Goal: Information Seeking & Learning: Learn about a topic

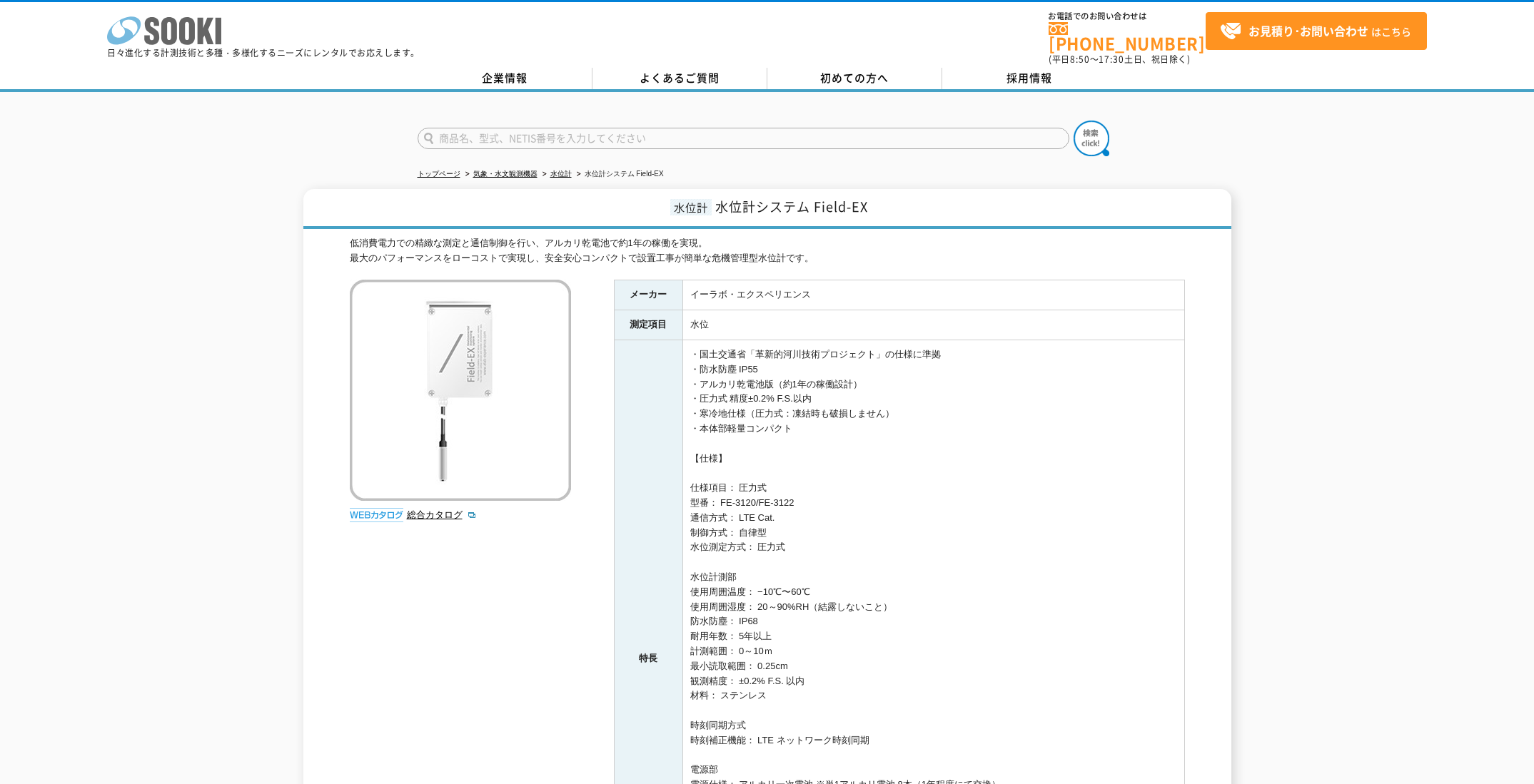
click at [190, 22] on icon at bounding box center [187, 31] width 16 height 28
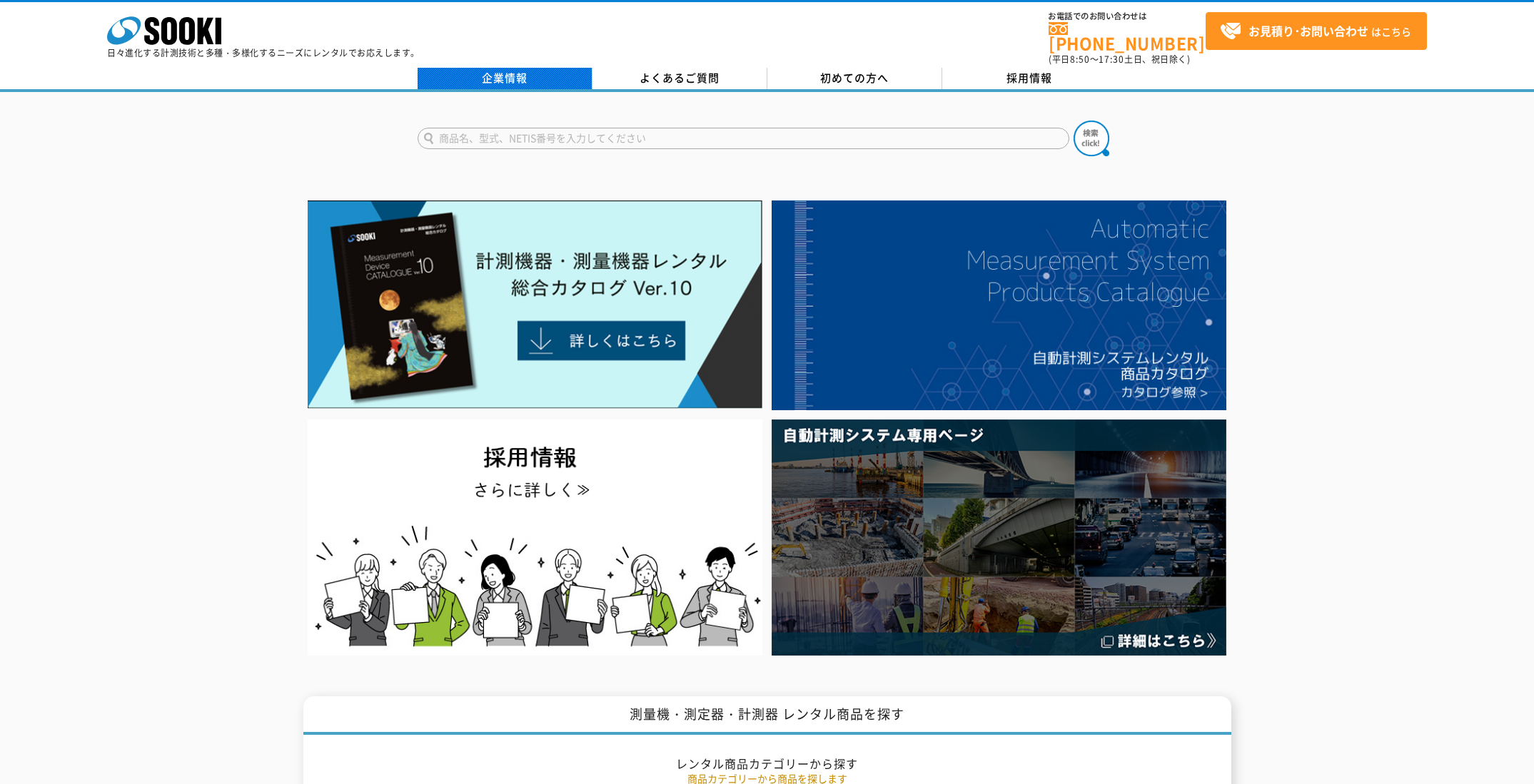
click at [558, 79] on link "企業情報" at bounding box center [505, 78] width 175 height 21
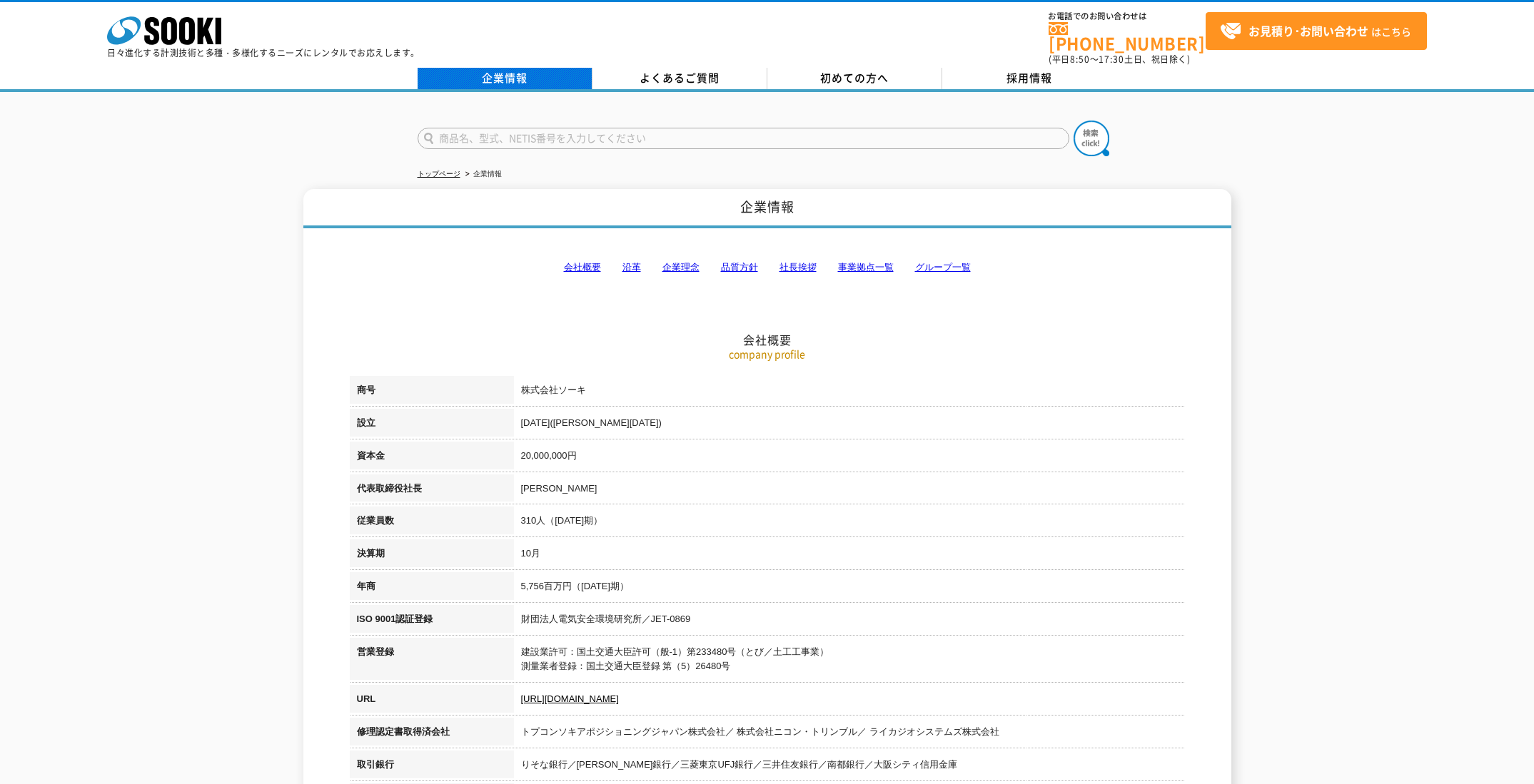
click at [565, 70] on link "企業情報" at bounding box center [505, 78] width 175 height 21
click at [510, 67] on link "企業情報" at bounding box center [505, 78] width 175 height 21
click at [191, 29] on icon at bounding box center [187, 31] width 16 height 28
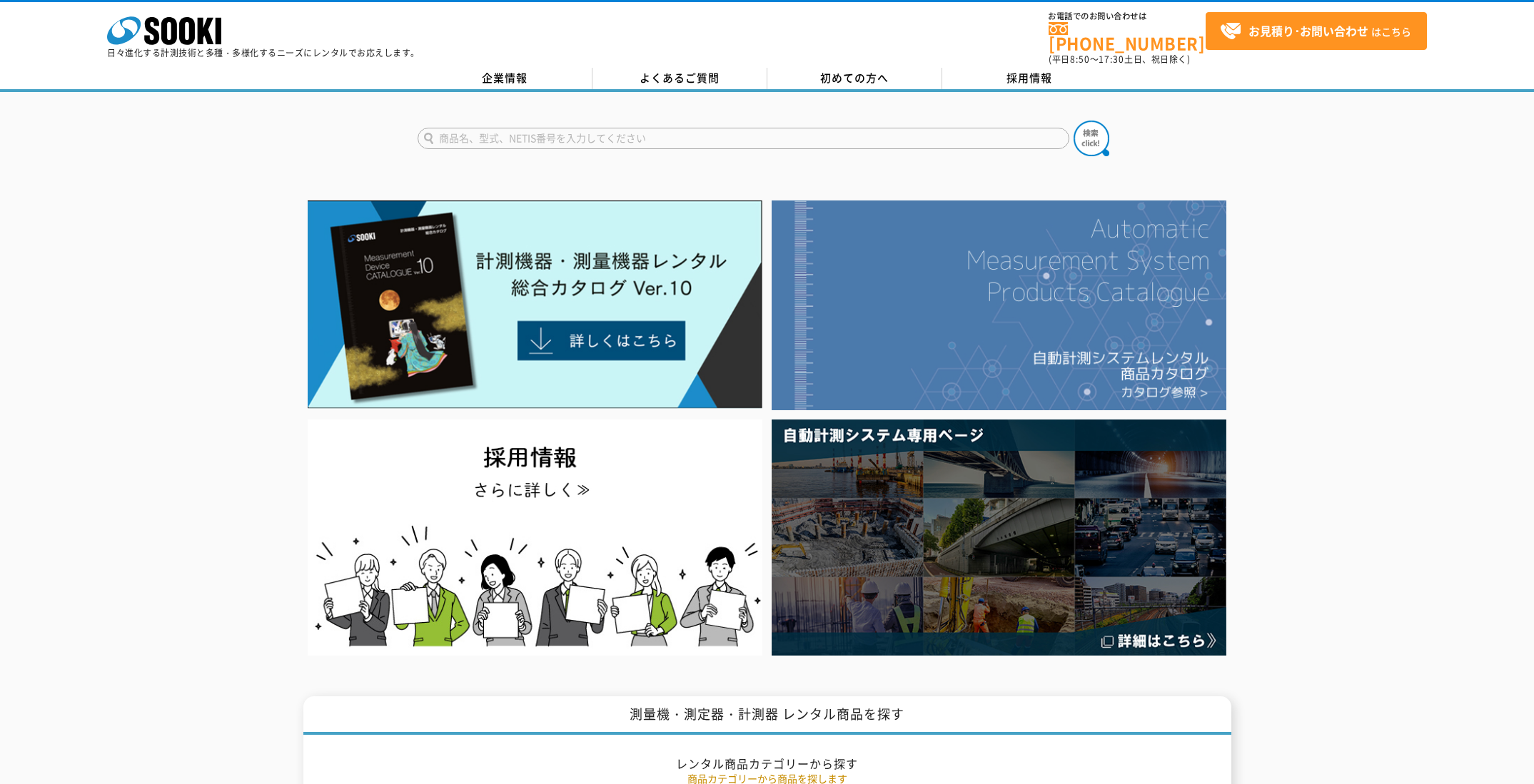
click at [1031, 201] on img at bounding box center [999, 305] width 454 height 210
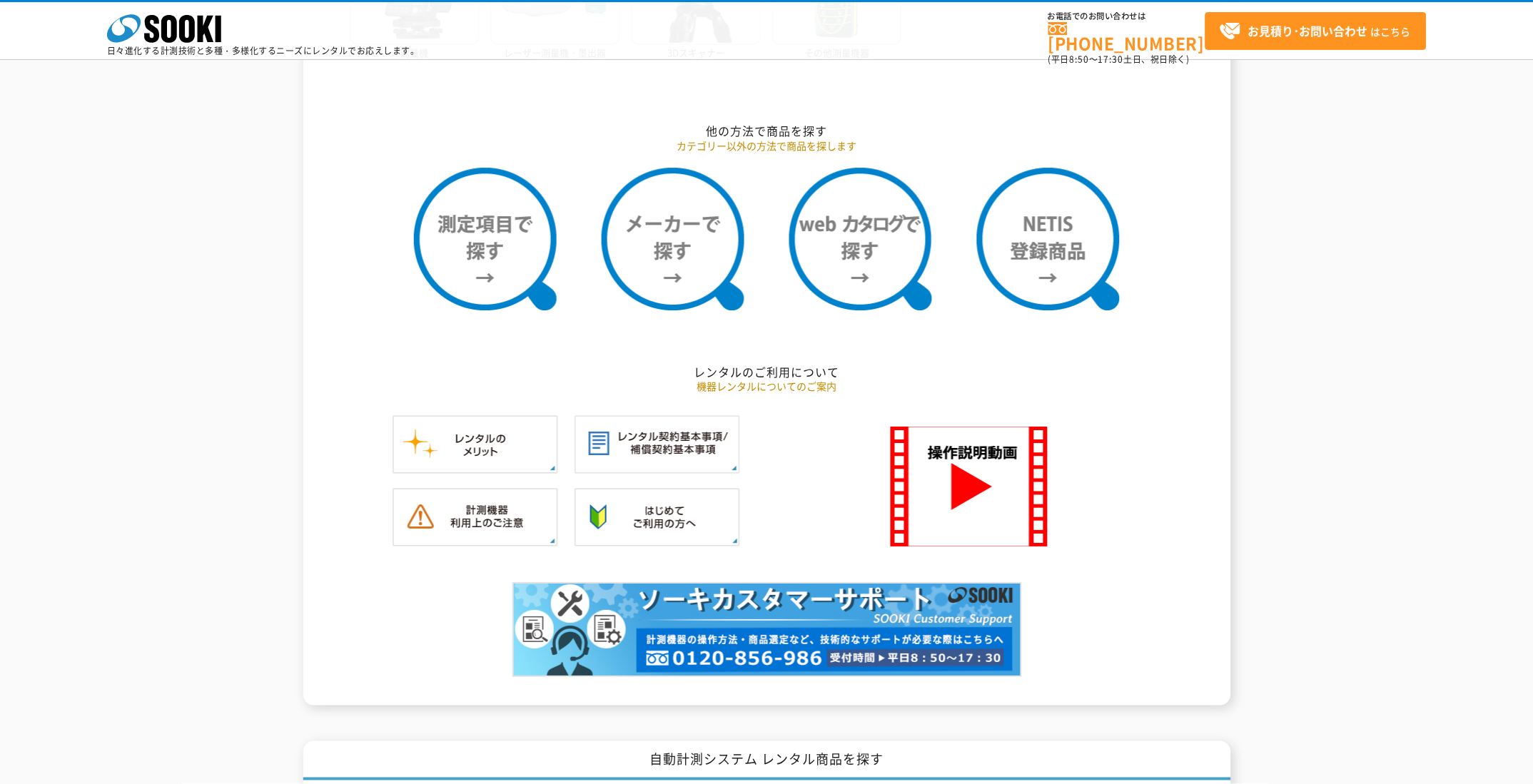
scroll to position [1141, 0]
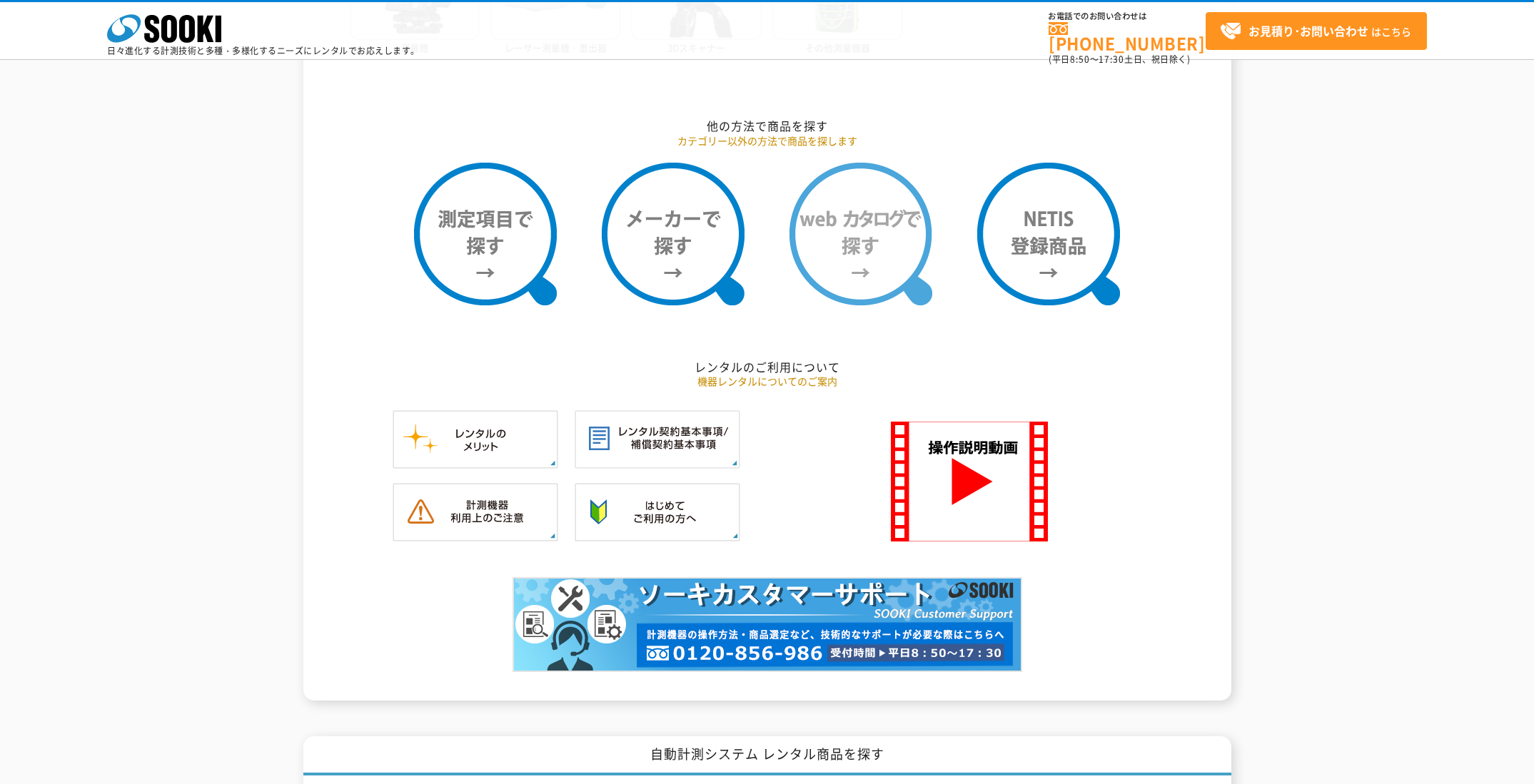
click at [845, 259] on img at bounding box center [861, 234] width 143 height 143
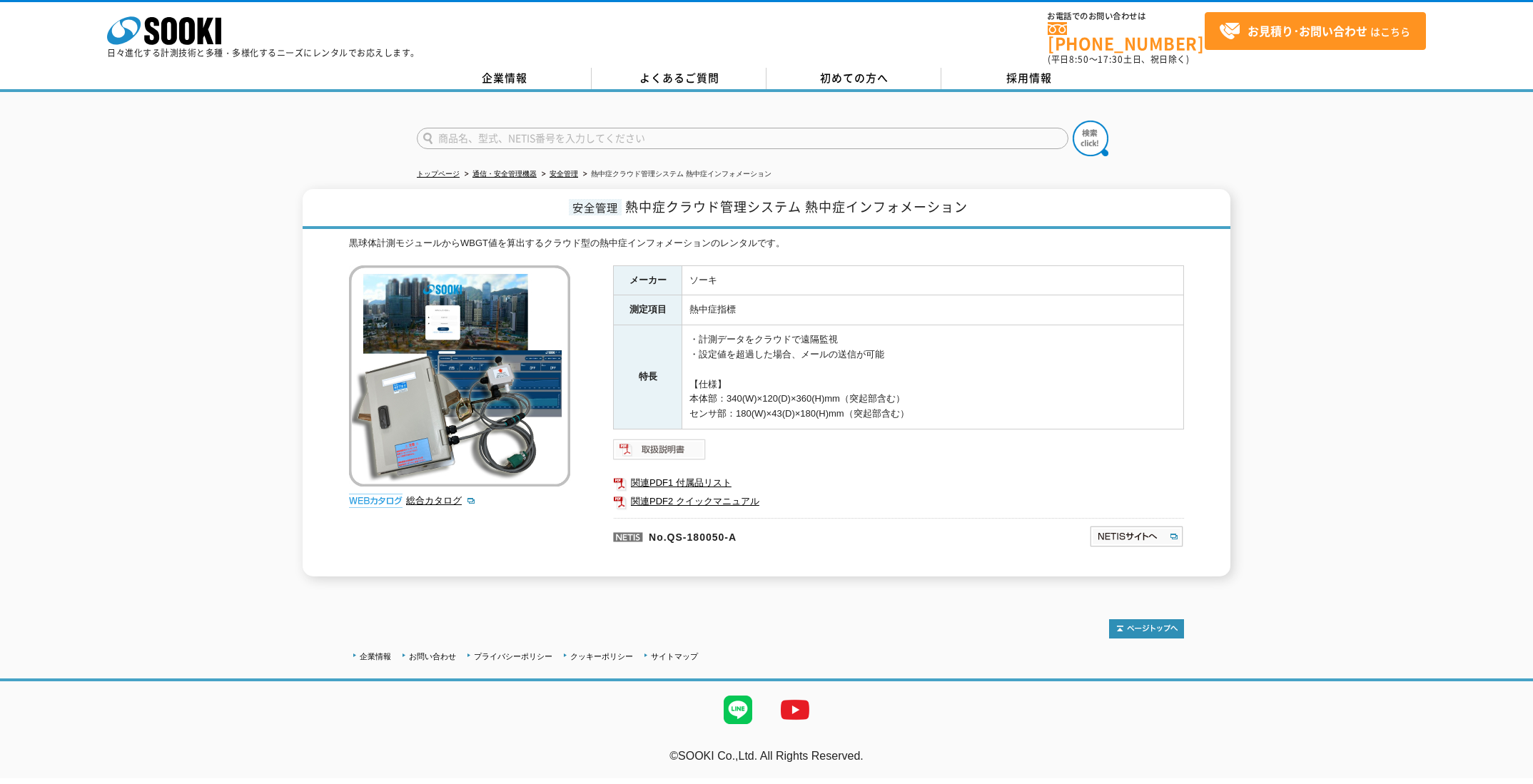
click at [637, 448] on img at bounding box center [660, 449] width 93 height 23
